Goal: Information Seeking & Learning: Learn about a topic

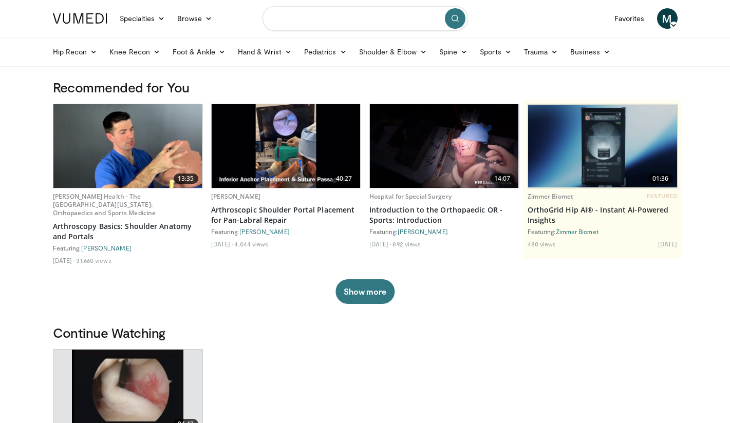
click at [312, 21] on input "Search topics, interventions" at bounding box center [364, 18] width 205 height 25
type input "*********"
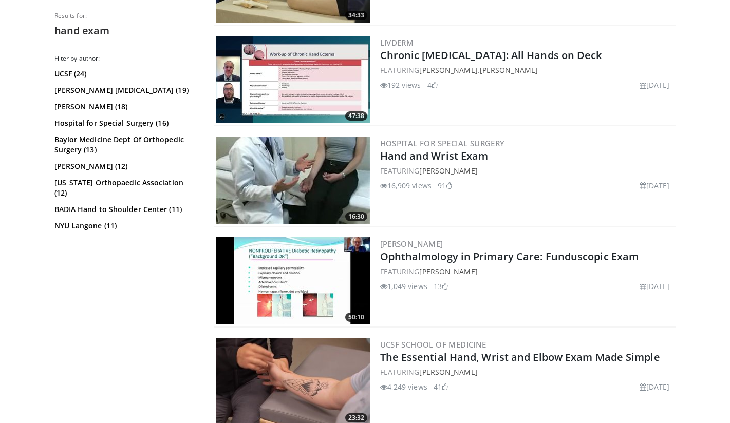
scroll to position [888, 0]
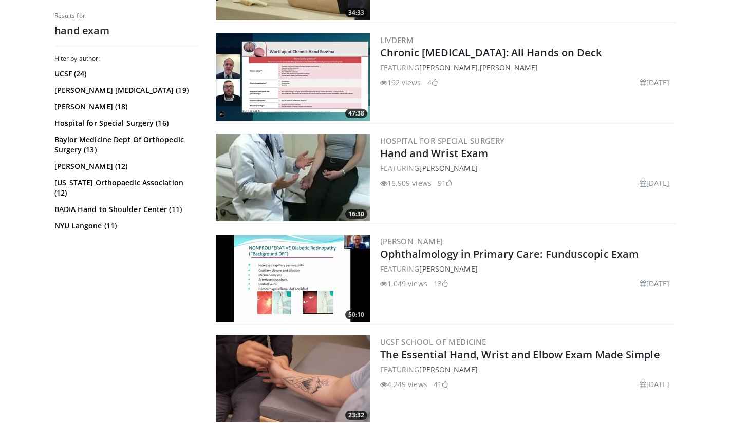
click at [296, 165] on img at bounding box center [293, 177] width 154 height 87
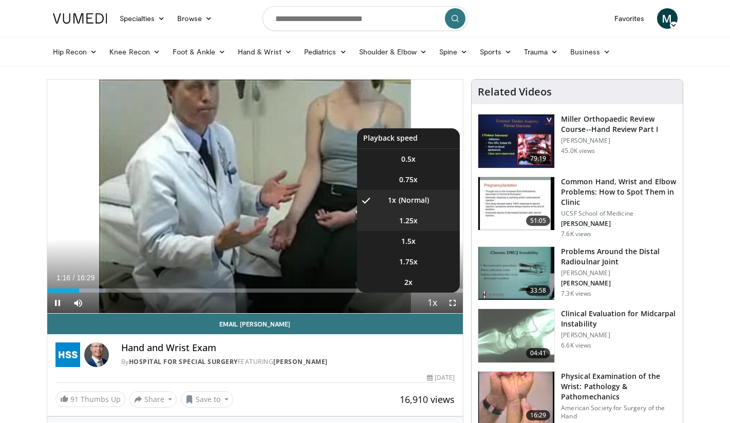
click at [419, 218] on li "1.25x" at bounding box center [408, 221] width 103 height 21
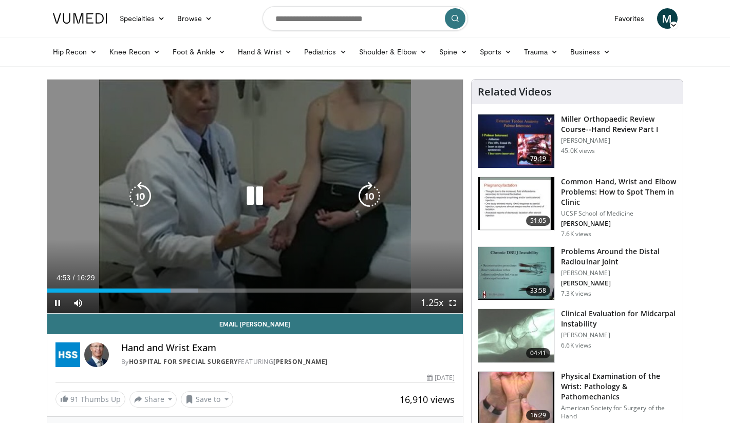
click at [260, 193] on icon "Video Player" at bounding box center [254, 196] width 29 height 29
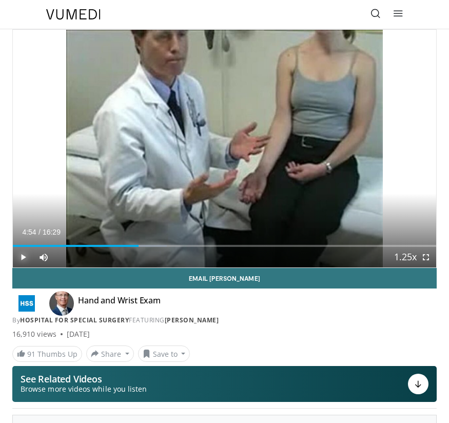
click at [23, 258] on span "Video Player" at bounding box center [23, 257] width 21 height 21
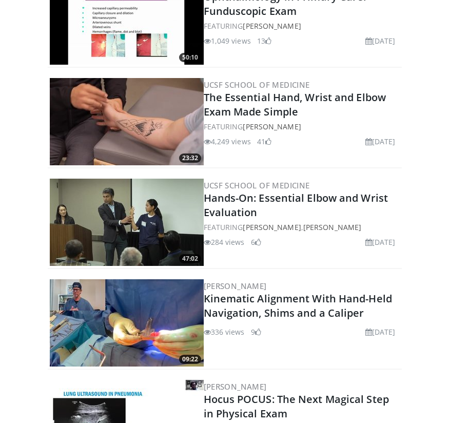
scroll to position [1091, 0]
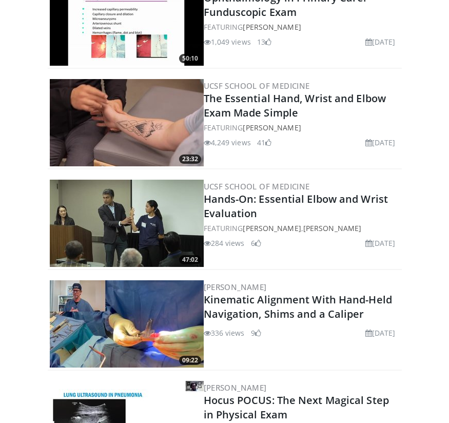
click at [133, 105] on img at bounding box center [127, 122] width 154 height 87
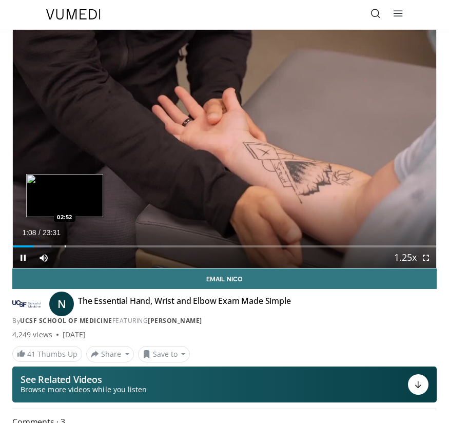
click at [65, 246] on div "Progress Bar" at bounding box center [65, 246] width 1 height 2
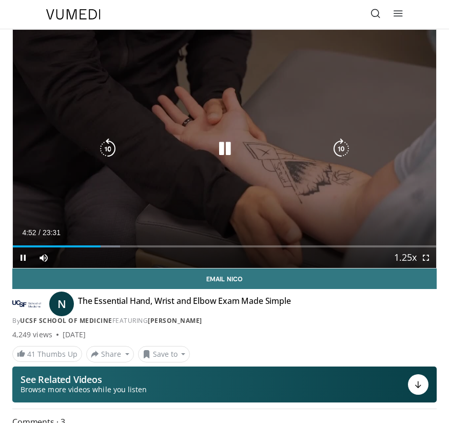
click at [223, 145] on icon "Video Player" at bounding box center [225, 149] width 21 height 21
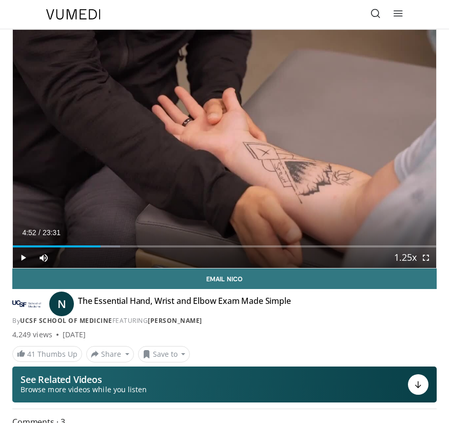
click at [398, 321] on div "By UCSF School of Medicine FEATURING Nico Lee" at bounding box center [224, 320] width 425 height 9
click at [439, 293] on div "**********" at bounding box center [225, 362] width 440 height 666
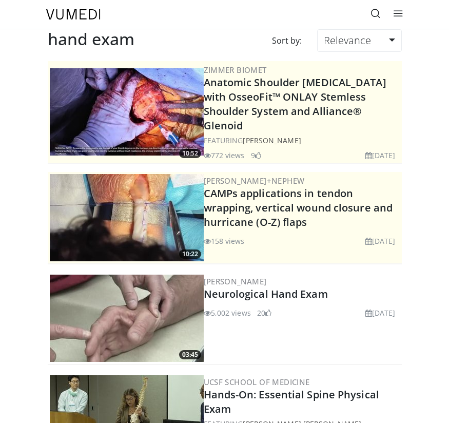
scroll to position [1091, 0]
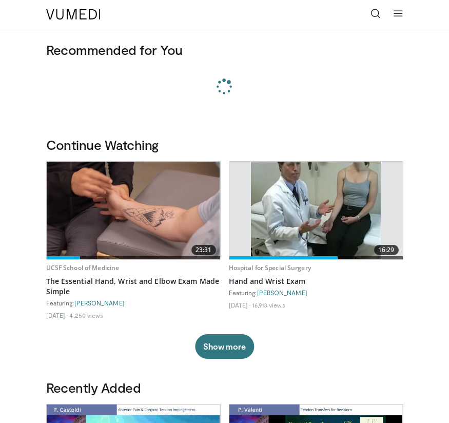
click at [374, 12] on icon at bounding box center [376, 13] width 10 height 10
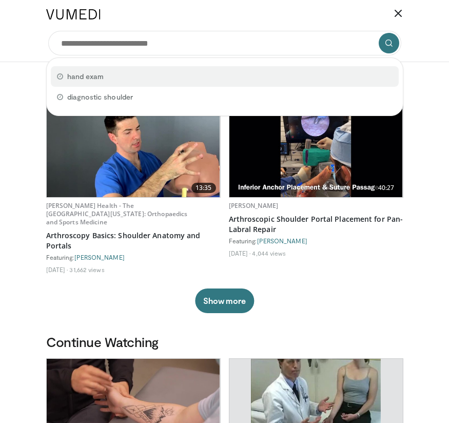
click at [208, 76] on div "hand exam" at bounding box center [225, 76] width 348 height 21
type input "*********"
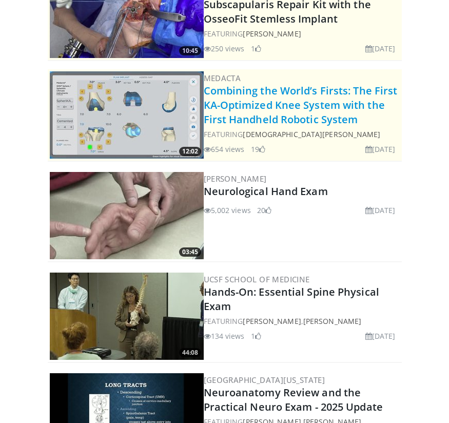
scroll to position [98, 0]
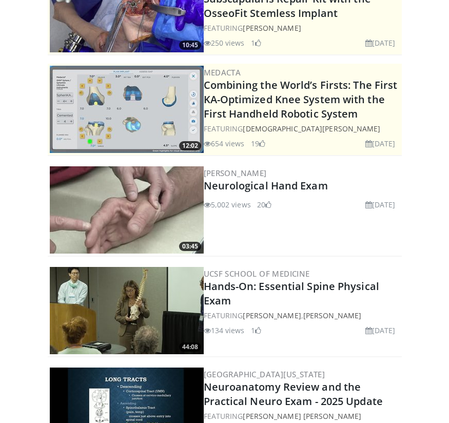
click at [118, 213] on img at bounding box center [127, 209] width 154 height 87
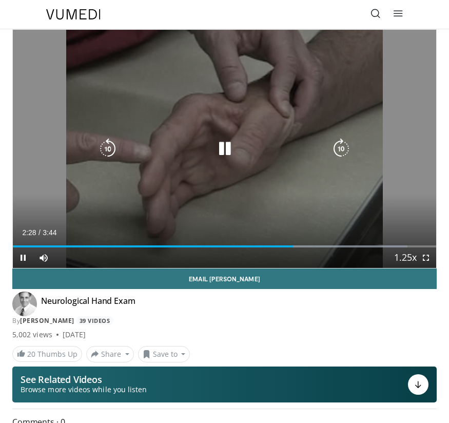
click at [219, 148] on icon "Video Player" at bounding box center [225, 149] width 21 height 21
